Goal: Task Accomplishment & Management: Manage account settings

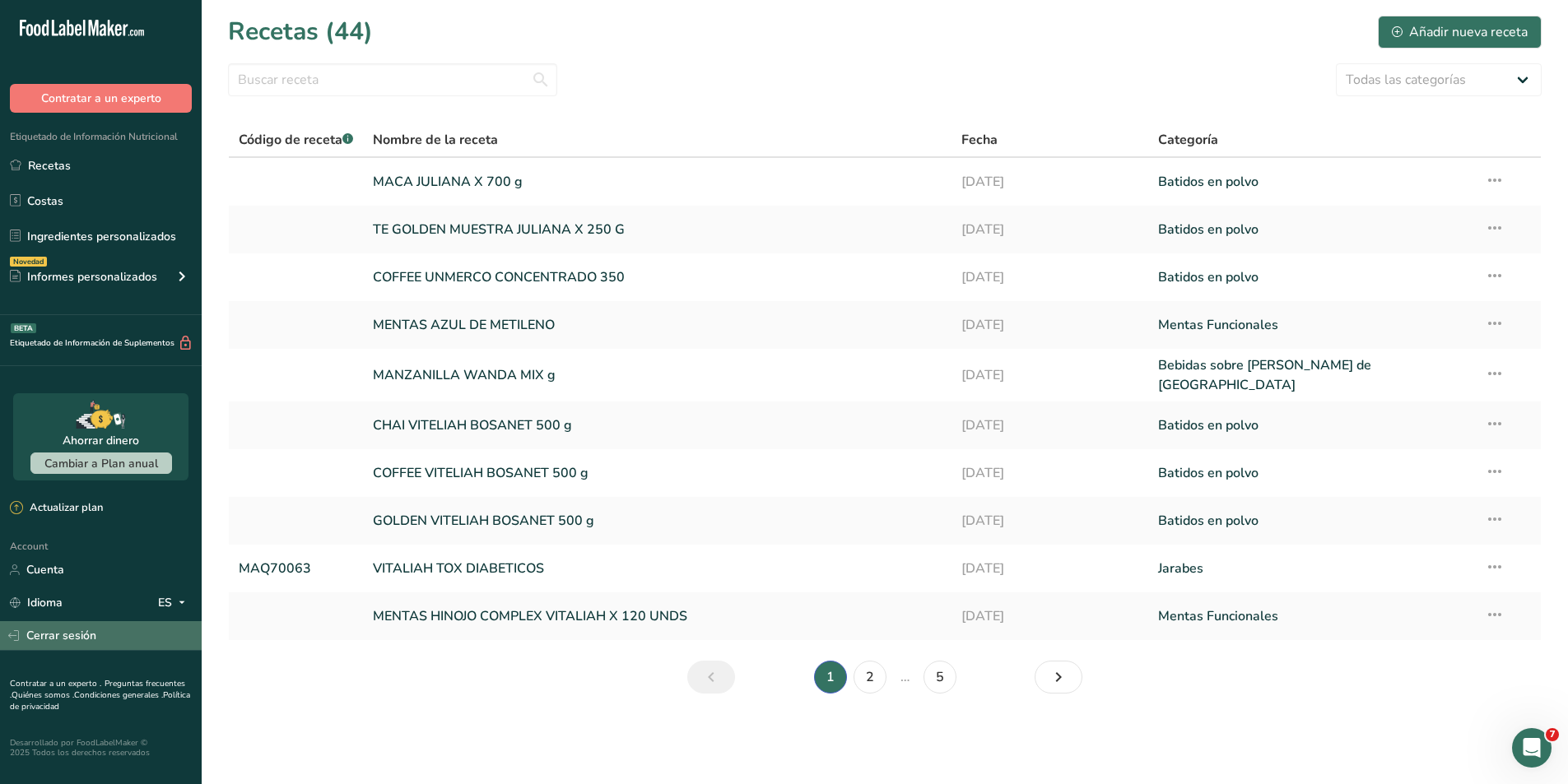
click at [72, 639] on link "Cerrar sesión" at bounding box center [100, 636] width 201 height 29
